Goal: Task Accomplishment & Management: Manage account settings

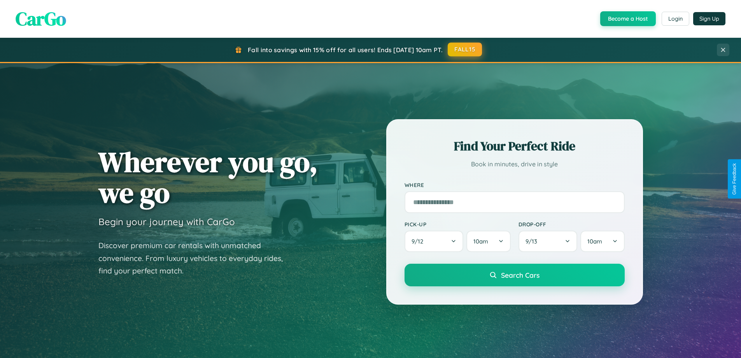
click at [465, 49] on button "FALL15" at bounding box center [465, 49] width 34 height 14
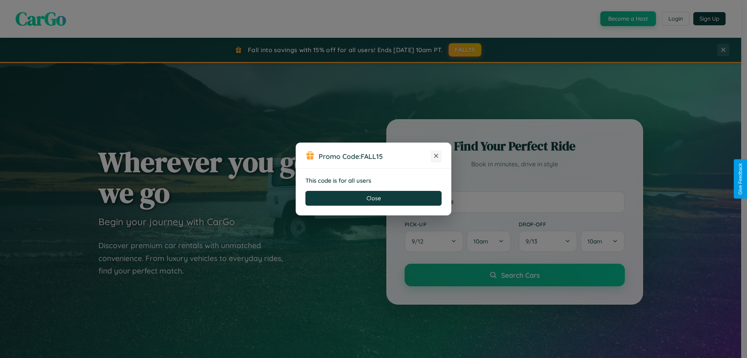
click at [436, 156] on icon at bounding box center [436, 156] width 8 height 8
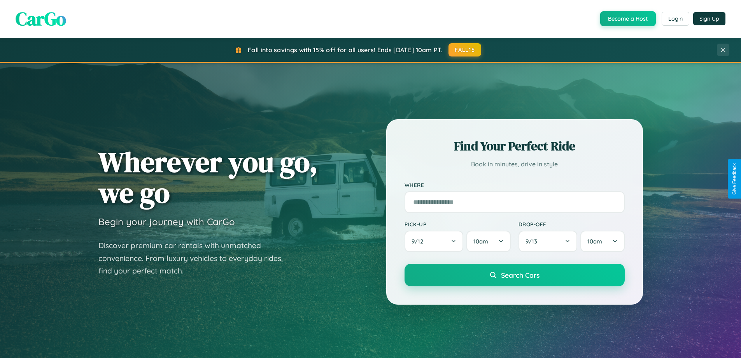
scroll to position [1498, 0]
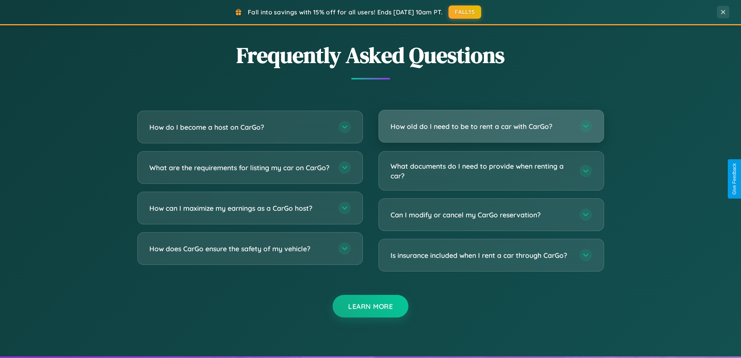
click at [491, 126] on h3 "How old do I need to be to rent a car with CarGo?" at bounding box center [481, 126] width 181 height 10
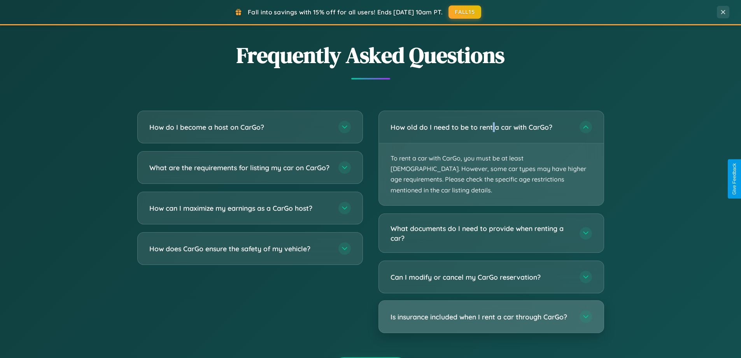
click at [491, 312] on h3 "Is insurance included when I rent a car through CarGo?" at bounding box center [481, 317] width 181 height 10
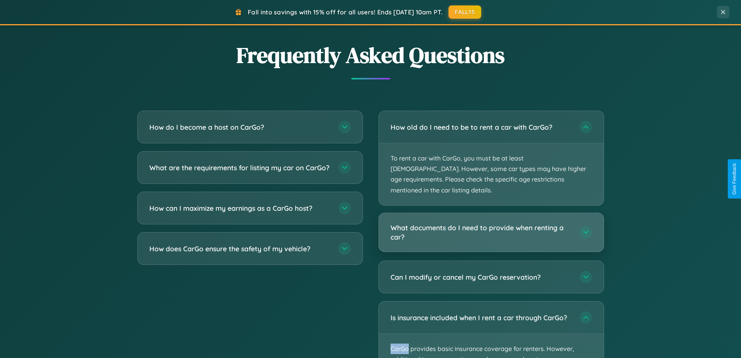
click at [491, 223] on h3 "What documents do I need to provide when renting a car?" at bounding box center [481, 232] width 181 height 19
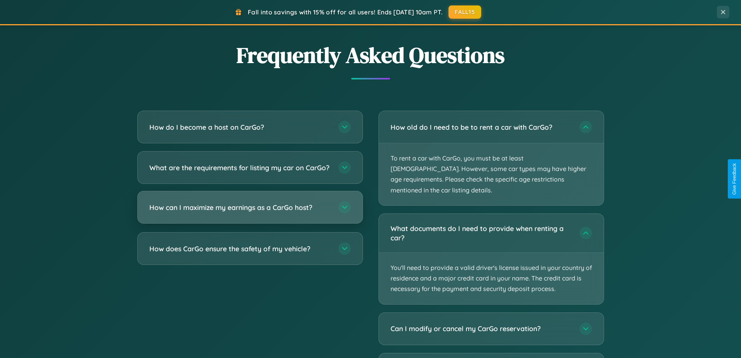
click at [250, 212] on h3 "How can I maximize my earnings as a CarGo host?" at bounding box center [239, 207] width 181 height 10
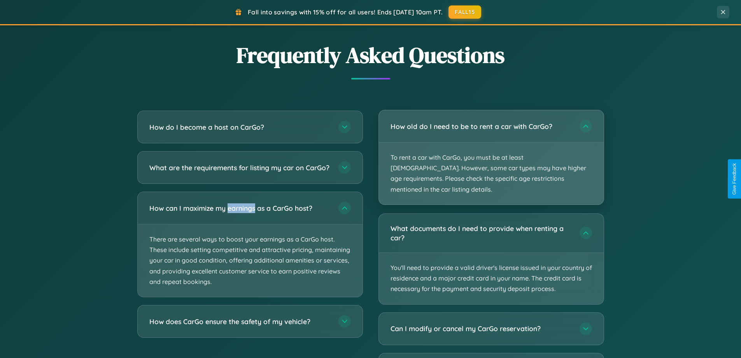
click at [491, 153] on p "To rent a car with CarGo, you must be at least [DEMOGRAPHIC_DATA]. However, som…" at bounding box center [491, 173] width 225 height 62
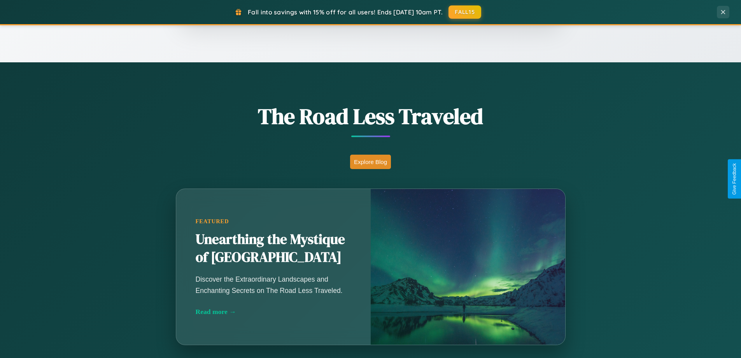
scroll to position [536, 0]
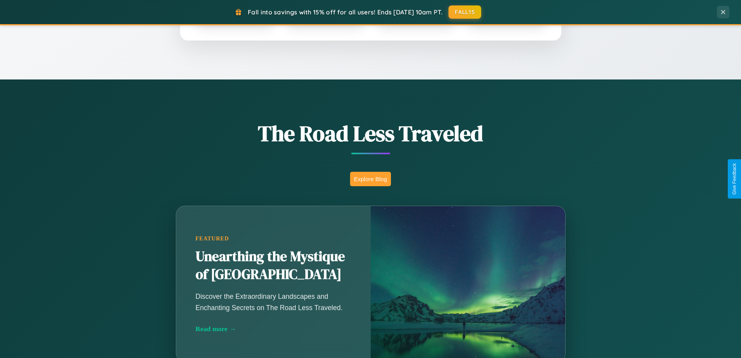
click at [371, 179] on button "Explore Blog" at bounding box center [370, 179] width 41 height 14
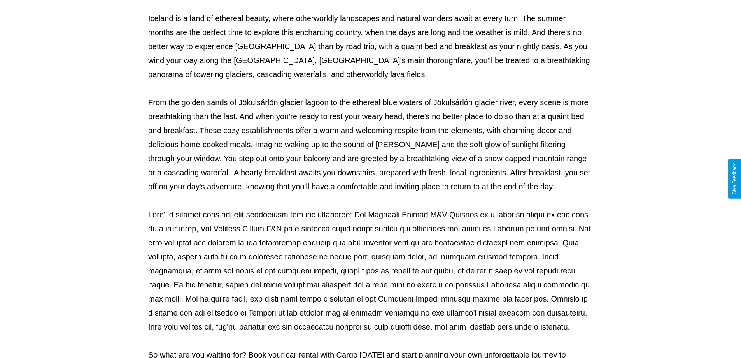
scroll to position [252, 0]
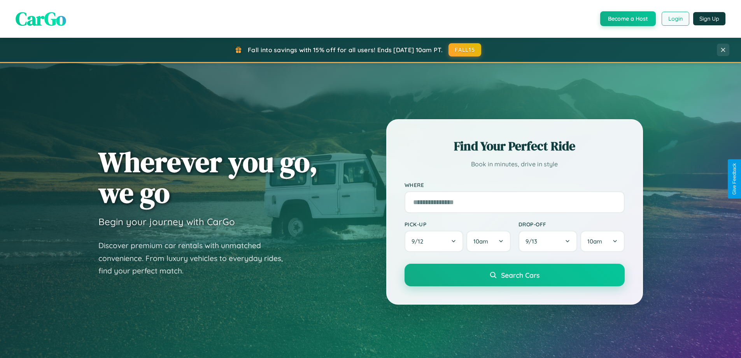
click at [675, 19] on button "Login" at bounding box center [676, 19] width 28 height 14
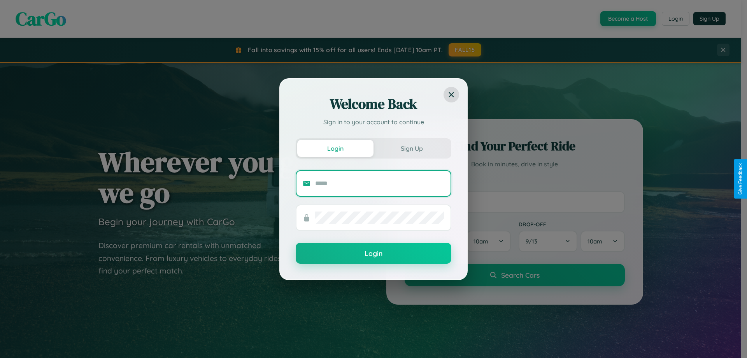
click at [380, 183] on input "text" at bounding box center [379, 183] width 129 height 12
type input "**********"
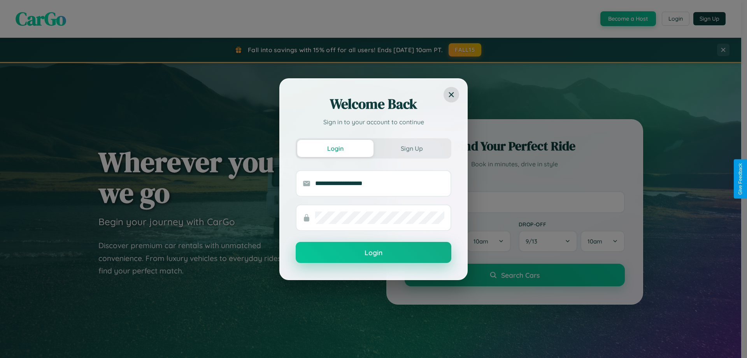
click at [374, 253] on button "Login" at bounding box center [374, 252] width 156 height 21
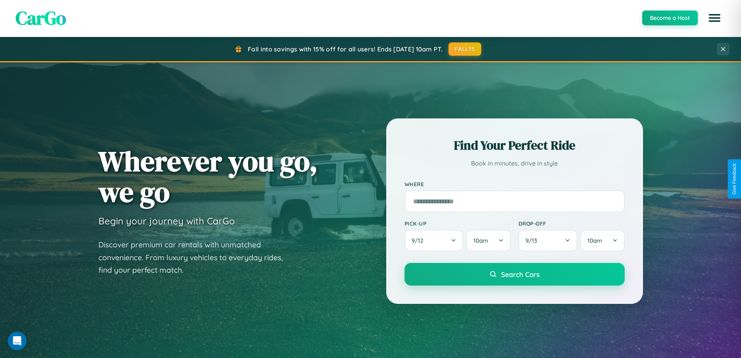
scroll to position [335, 0]
